Goal: Information Seeking & Learning: Compare options

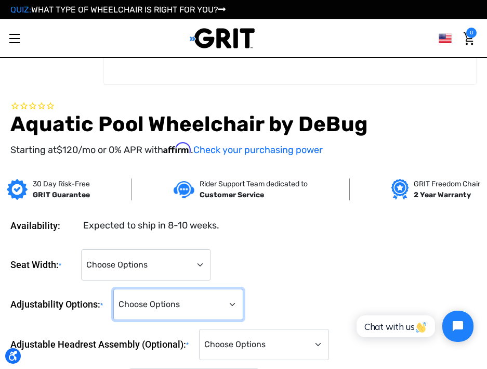
scroll to position [313, 0]
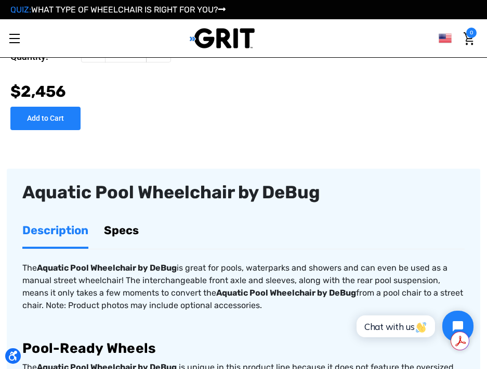
scroll to position [677, 0]
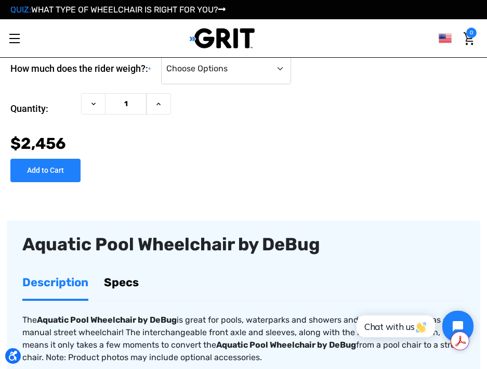
click at [124, 266] on link "Specs" at bounding box center [121, 282] width 35 height 33
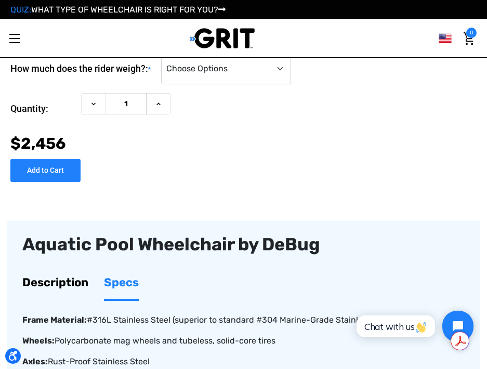
drag, startPoint x: 131, startPoint y: 99, endPoint x: 44, endPoint y: 22, distance: 116.7
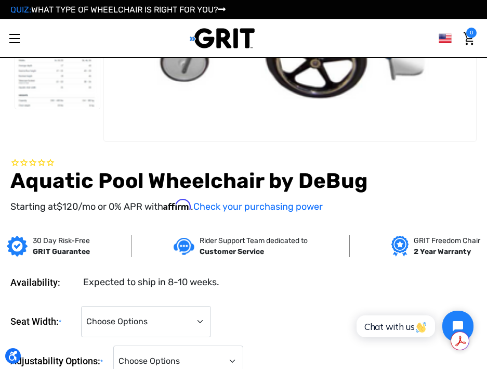
scroll to position [209, 0]
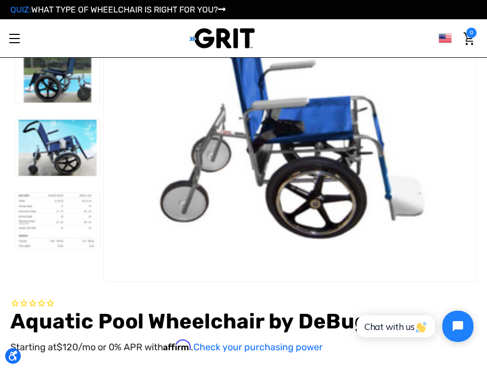
scroll to position [104, 0]
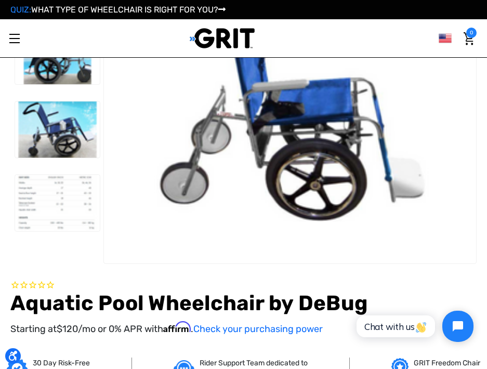
select select "713"
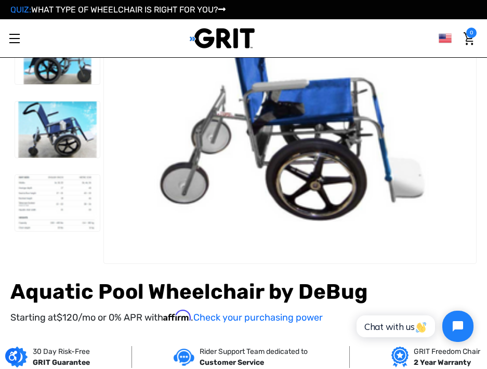
select select "685"
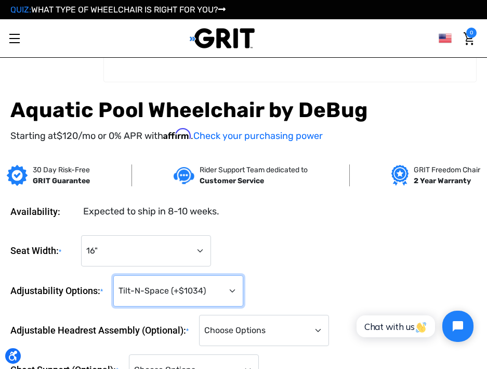
scroll to position [260, 0]
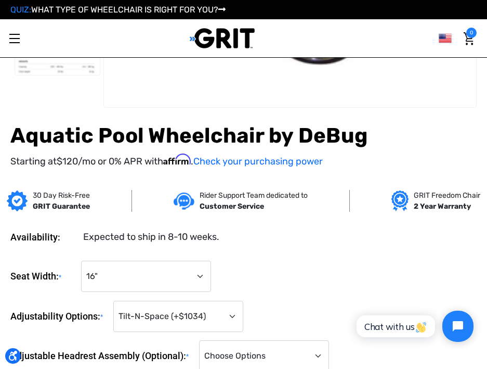
click at [358, 260] on div "Seat Width: * Choose Options 14" 16" 18" 22" Adjustability Options: * Choose Op…" at bounding box center [243, 375] width 466 height 230
select select "1427"
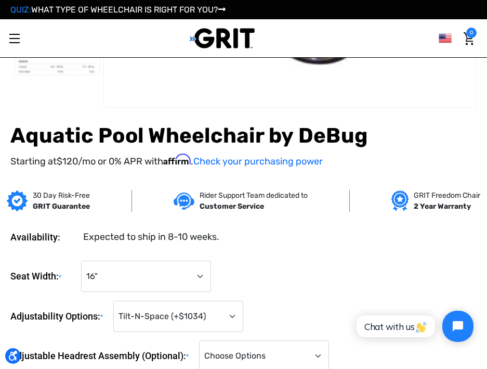
select select "863"
select select "881"
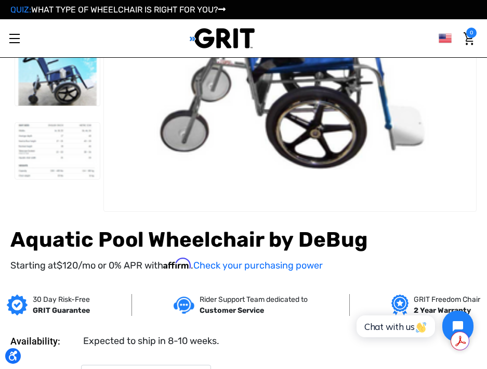
scroll to position [104, 0]
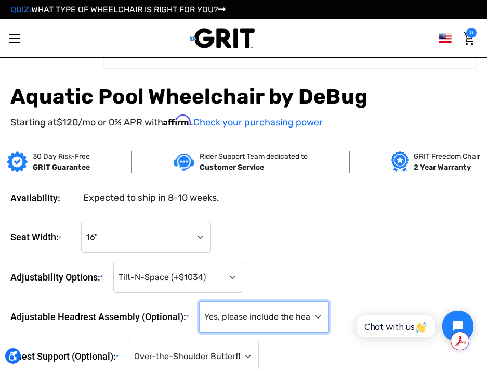
scroll to position [312, 0]
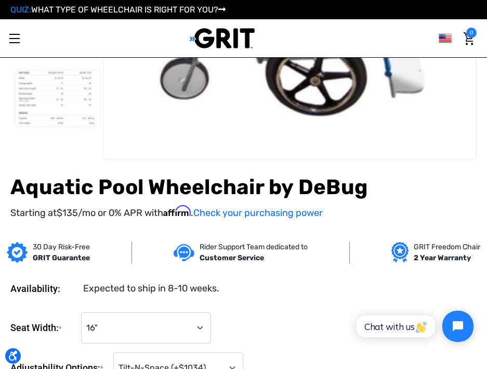
scroll to position [208, 0]
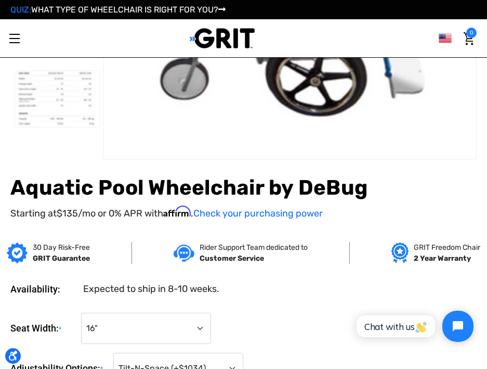
select select "1424"
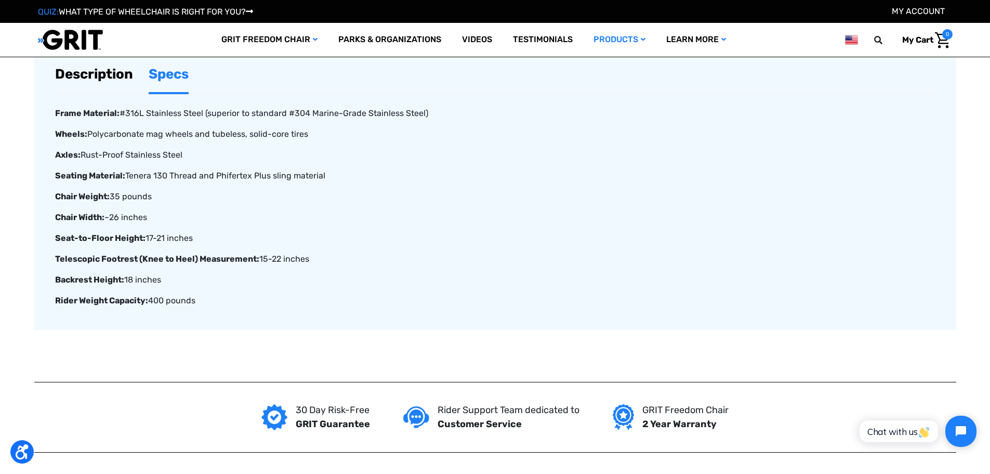
scroll to position [624, 0]
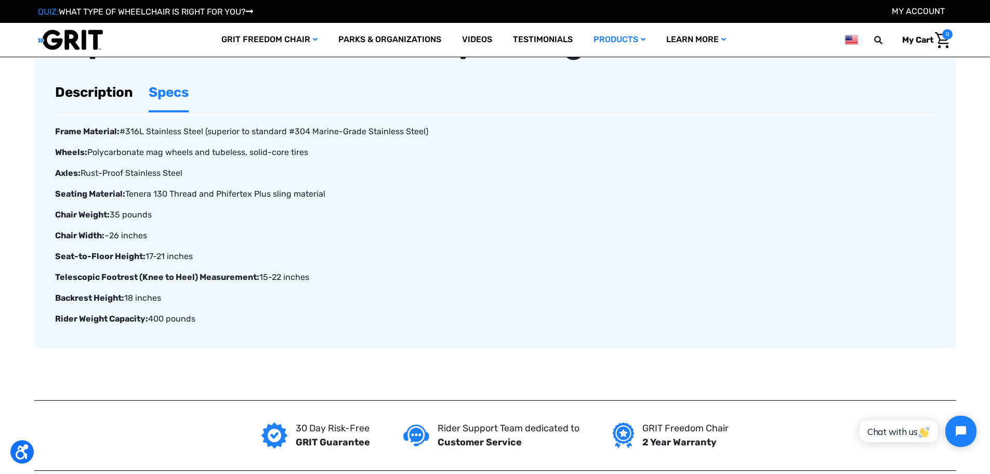
click at [97, 97] on link "Description" at bounding box center [94, 92] width 78 height 36
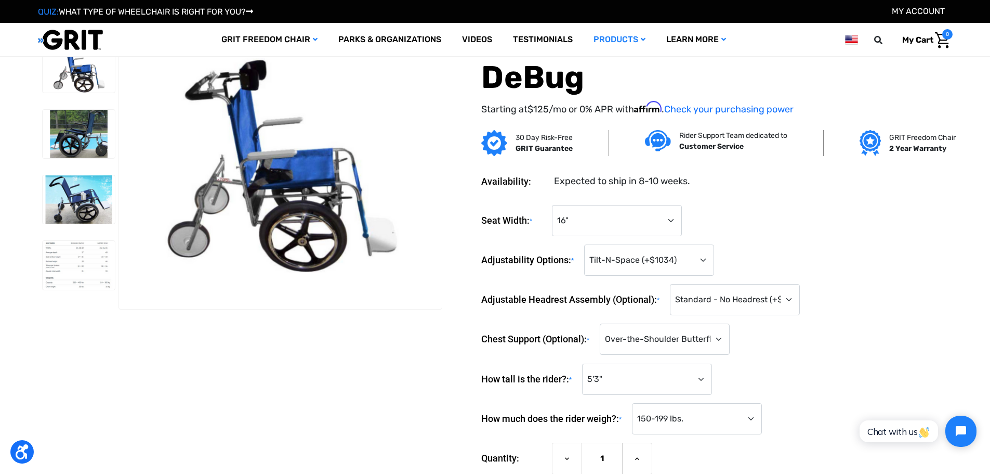
scroll to position [0, 0]
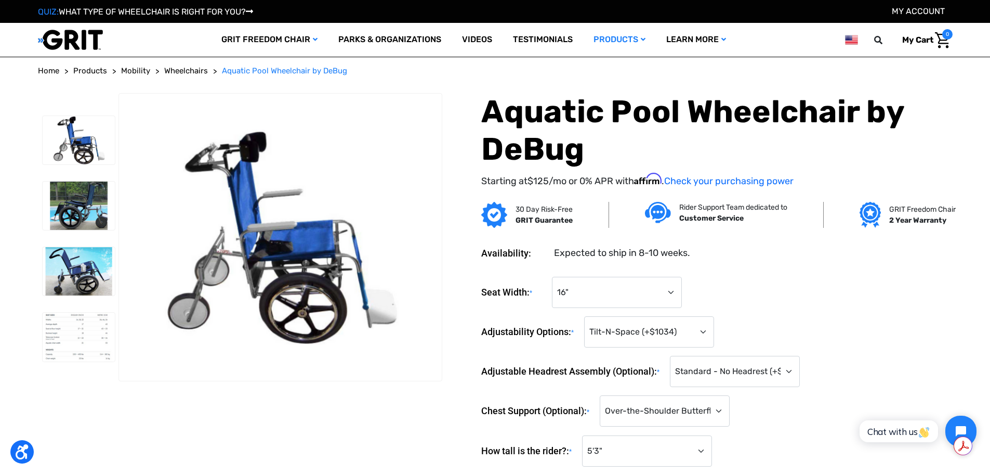
click at [0, 0] on link "Wheelchairs" at bounding box center [0, 0] width 0 height 0
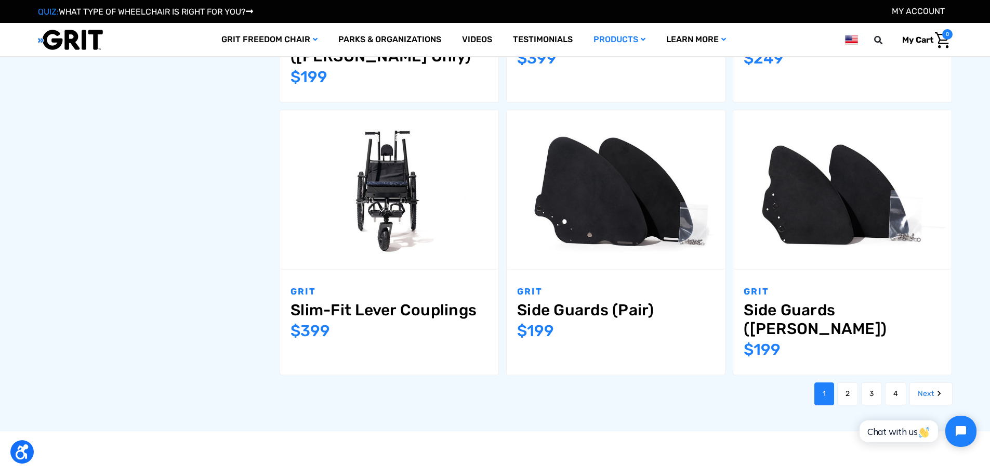
scroll to position [1247, 0]
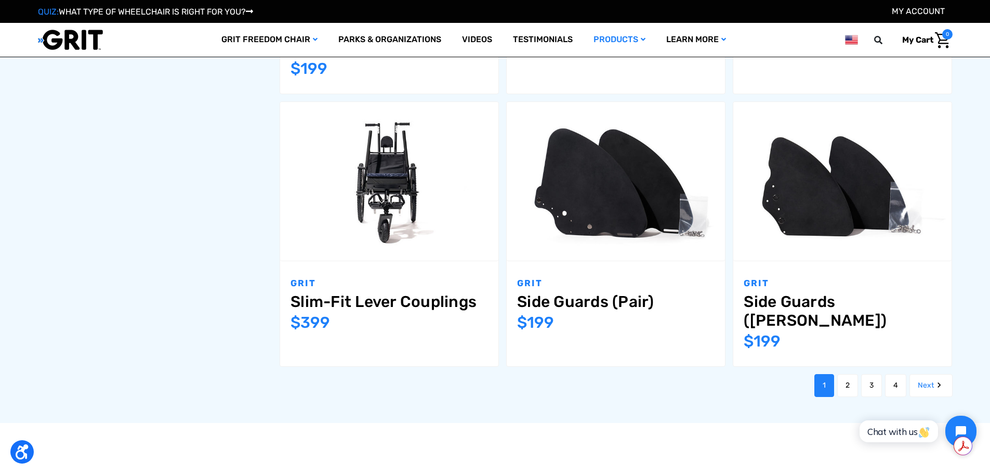
click at [848, 374] on link "2" at bounding box center [848, 385] width 21 height 23
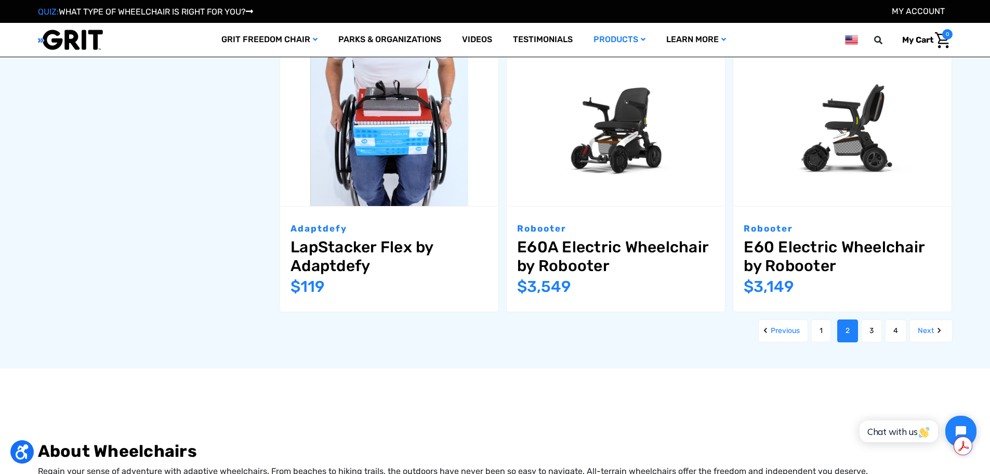
scroll to position [1300, 0]
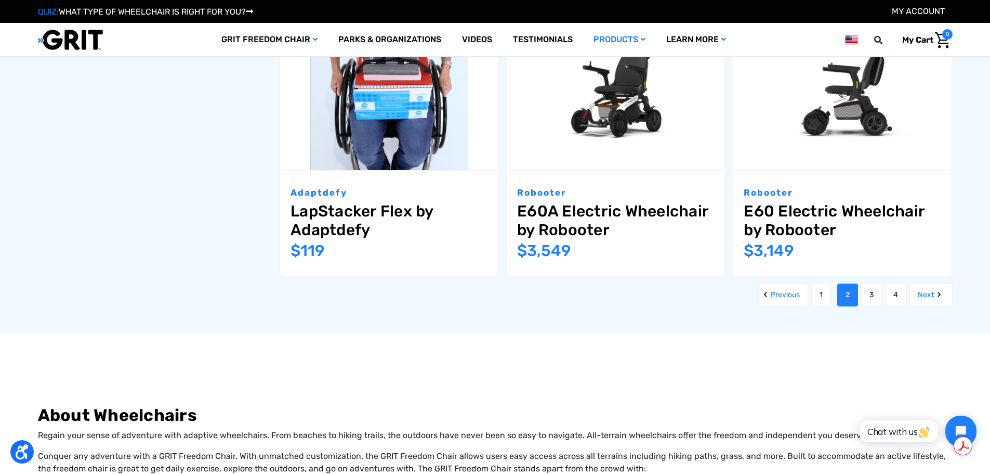
click at [870, 283] on link "3" at bounding box center [871, 294] width 21 height 23
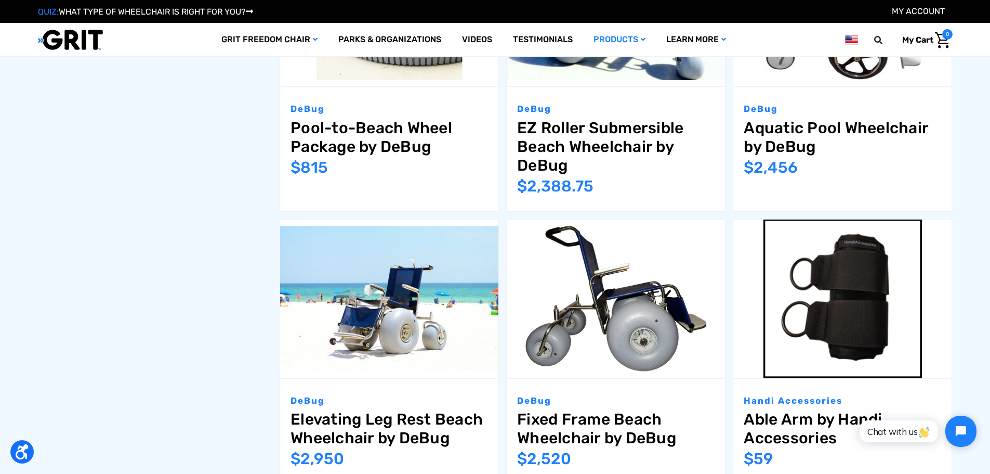
scroll to position [1248, 0]
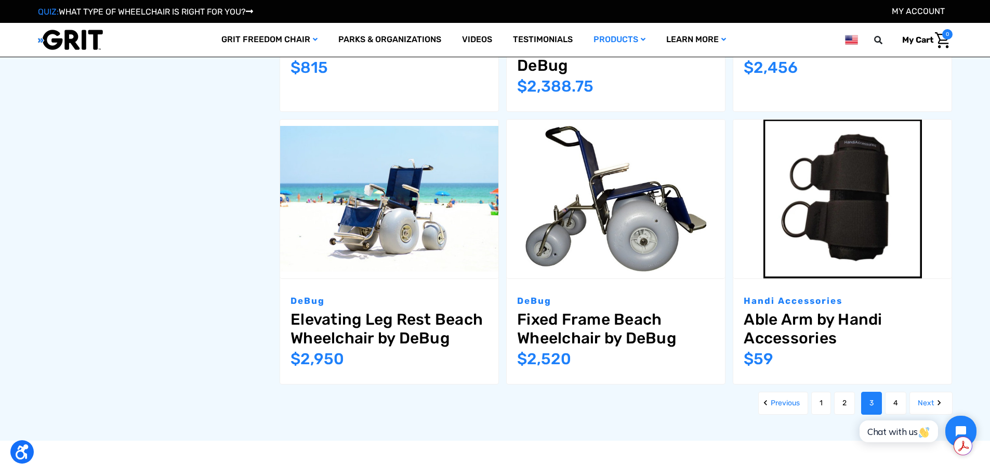
click at [894, 398] on link "4" at bounding box center [895, 402] width 21 height 23
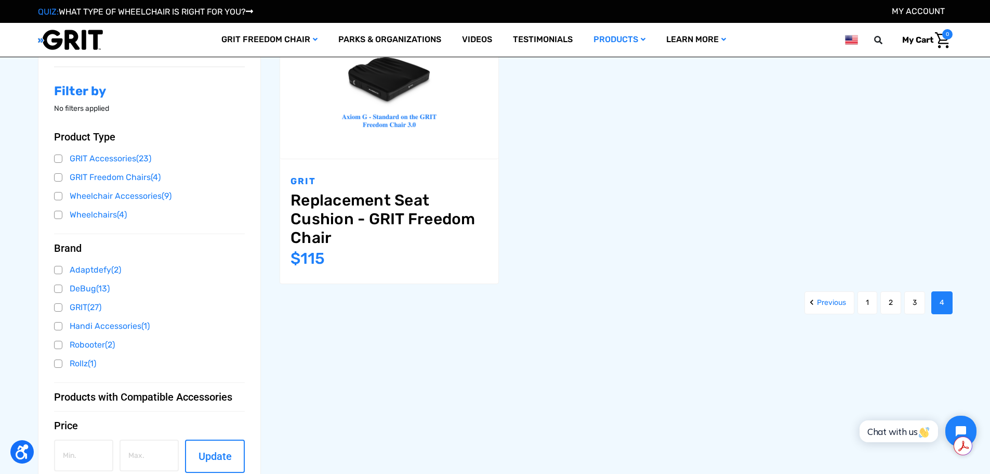
scroll to position [260, 0]
